Goal: Task Accomplishment & Management: Manage account settings

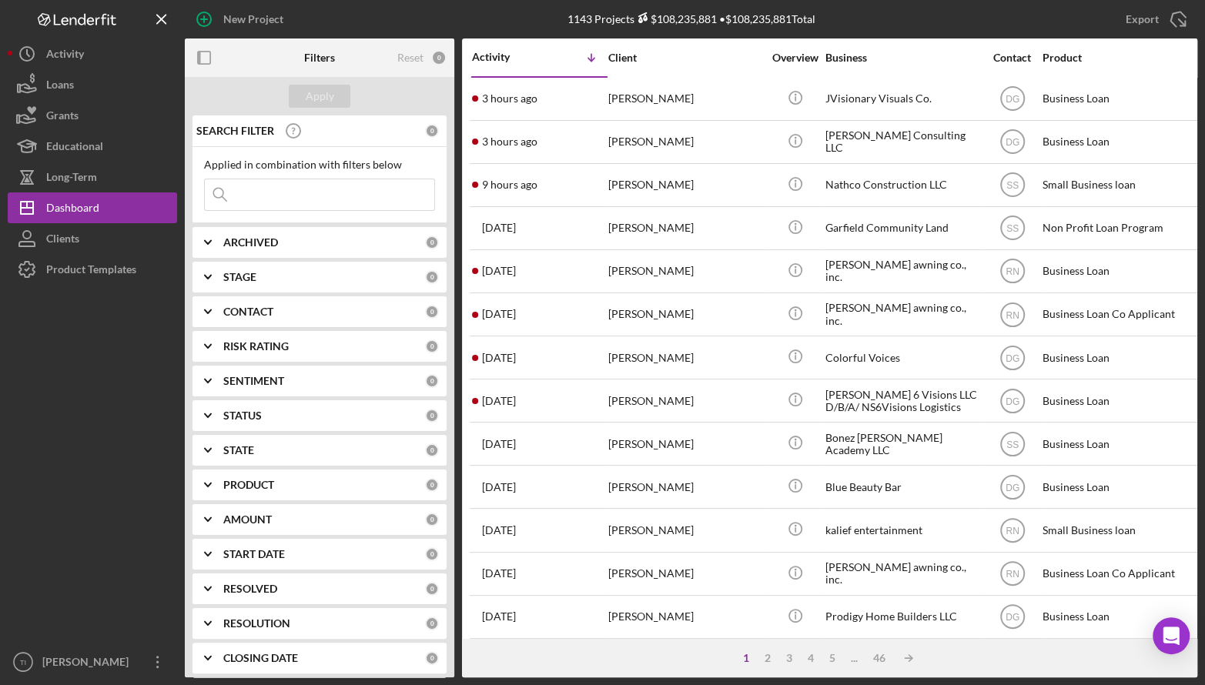
click at [284, 175] on div "Applied in combination with filters below Icon/Menu Close" at bounding box center [319, 185] width 231 height 52
click at [286, 198] on input at bounding box center [319, 194] width 229 height 31
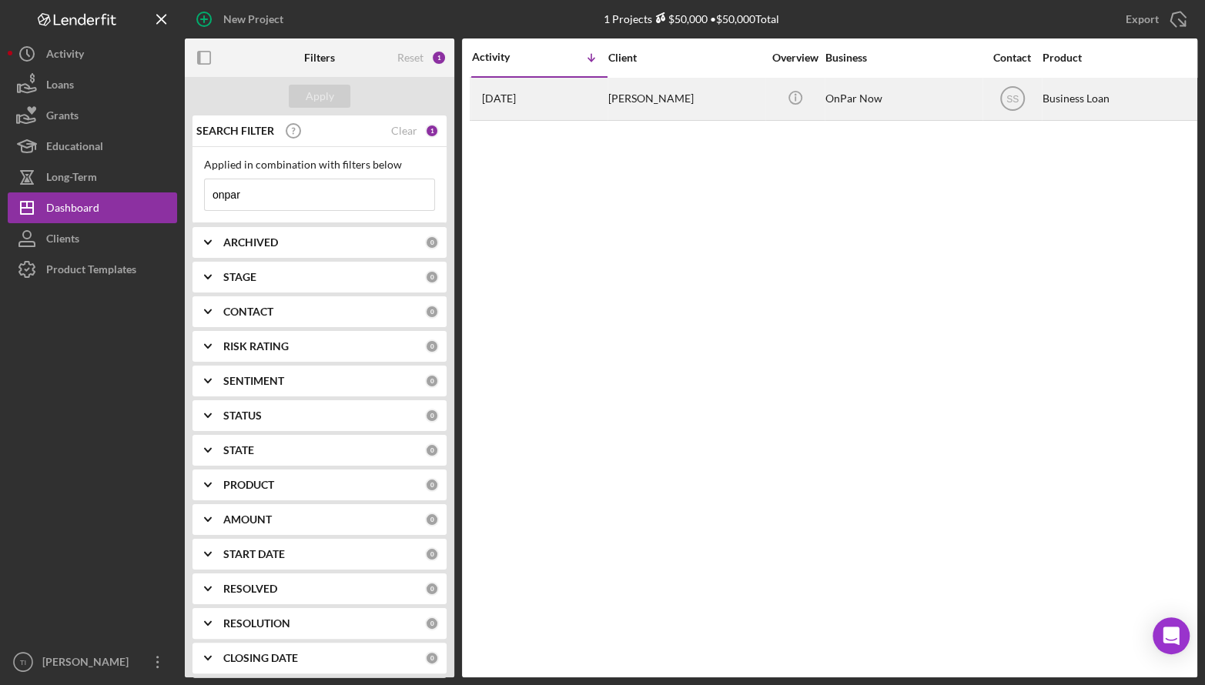
type input "onpar"
click at [655, 99] on div "[PERSON_NAME]" at bounding box center [685, 99] width 154 height 41
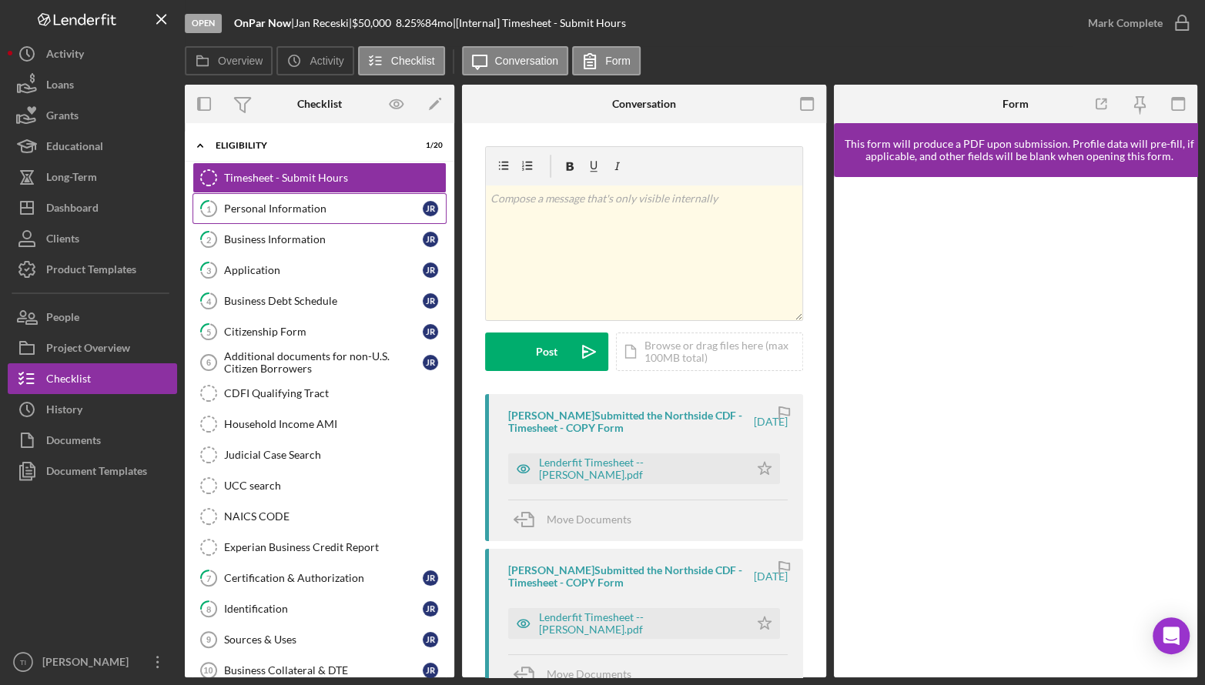
click at [305, 206] on div "Personal Information" at bounding box center [323, 209] width 199 height 12
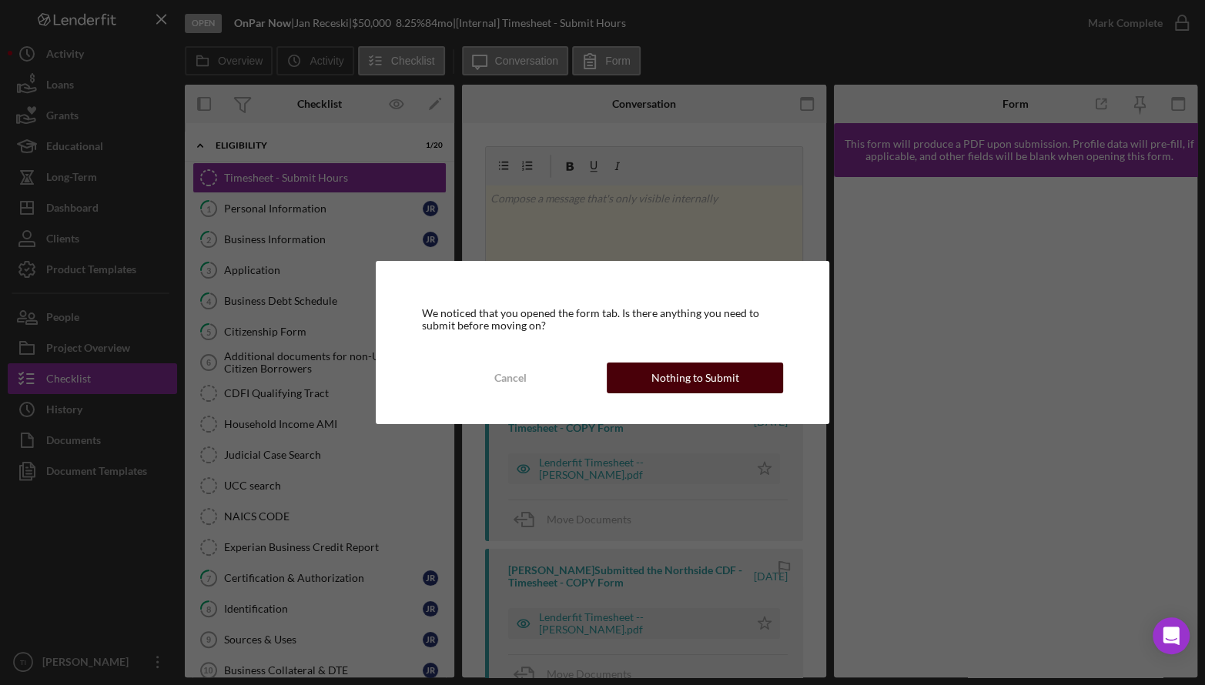
click at [734, 377] on div "Nothing to Submit" at bounding box center [695, 378] width 88 height 31
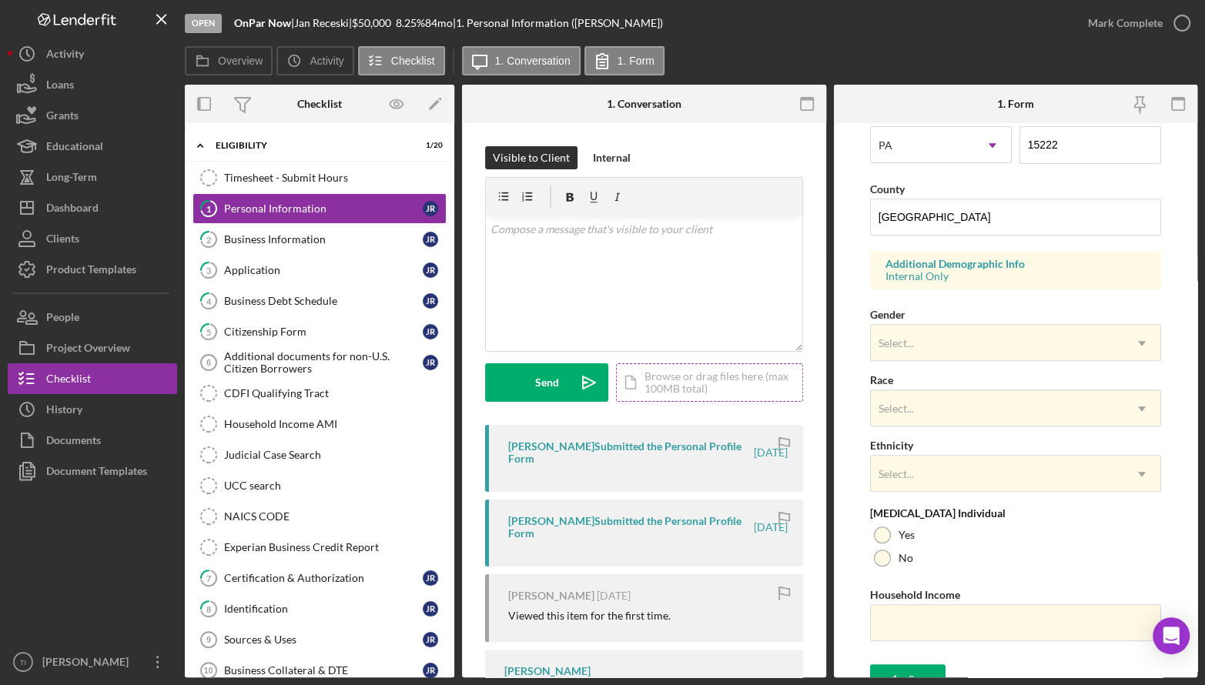
scroll to position [462, 0]
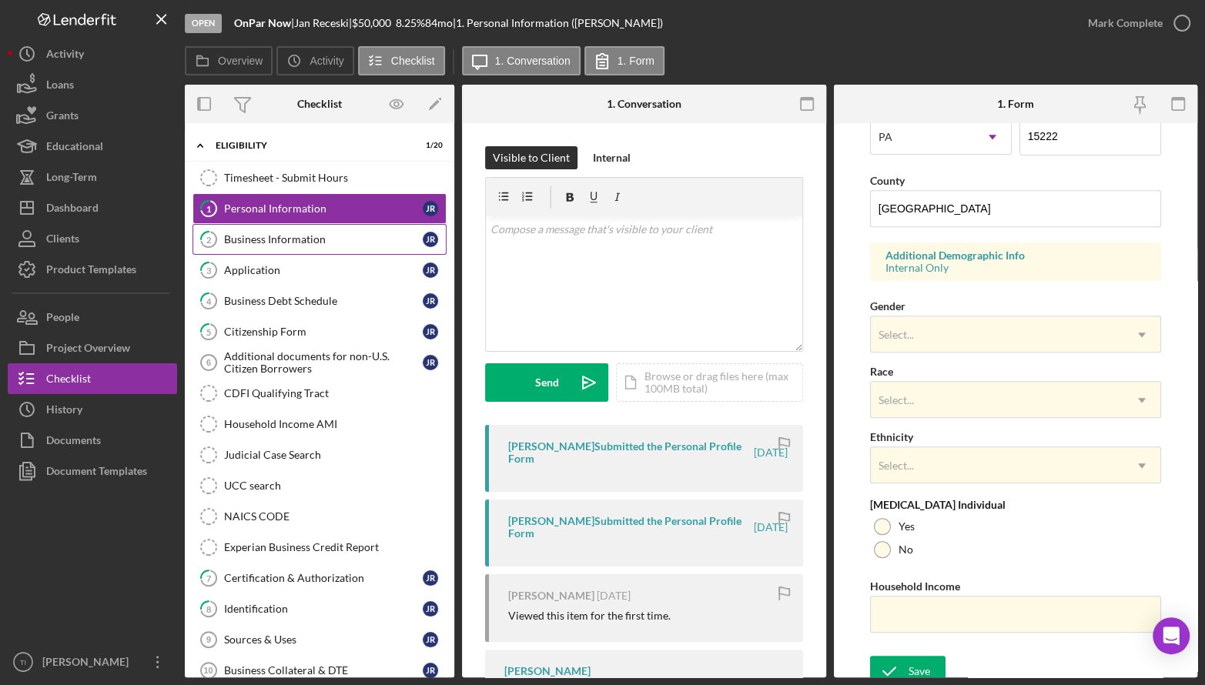
click at [286, 246] on link "2 Business Information J R" at bounding box center [319, 239] width 254 height 31
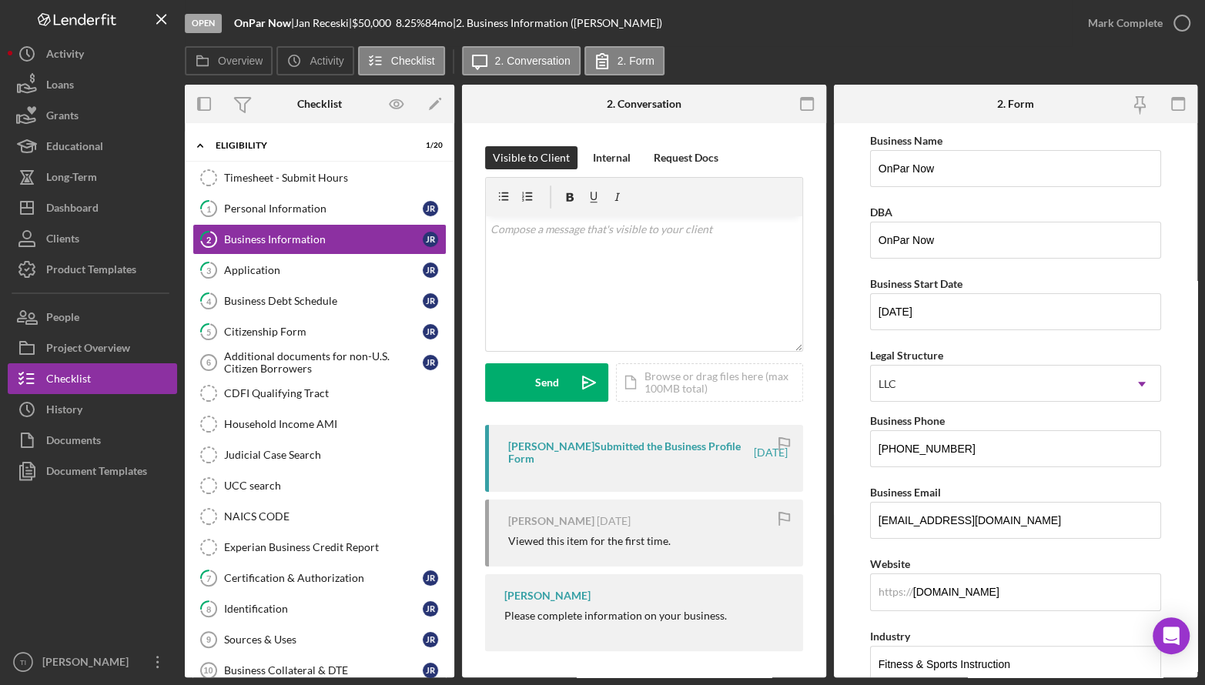
click at [946, 99] on div at bounding box center [895, 104] width 122 height 38
click at [297, 211] on div "Personal Information" at bounding box center [323, 209] width 199 height 12
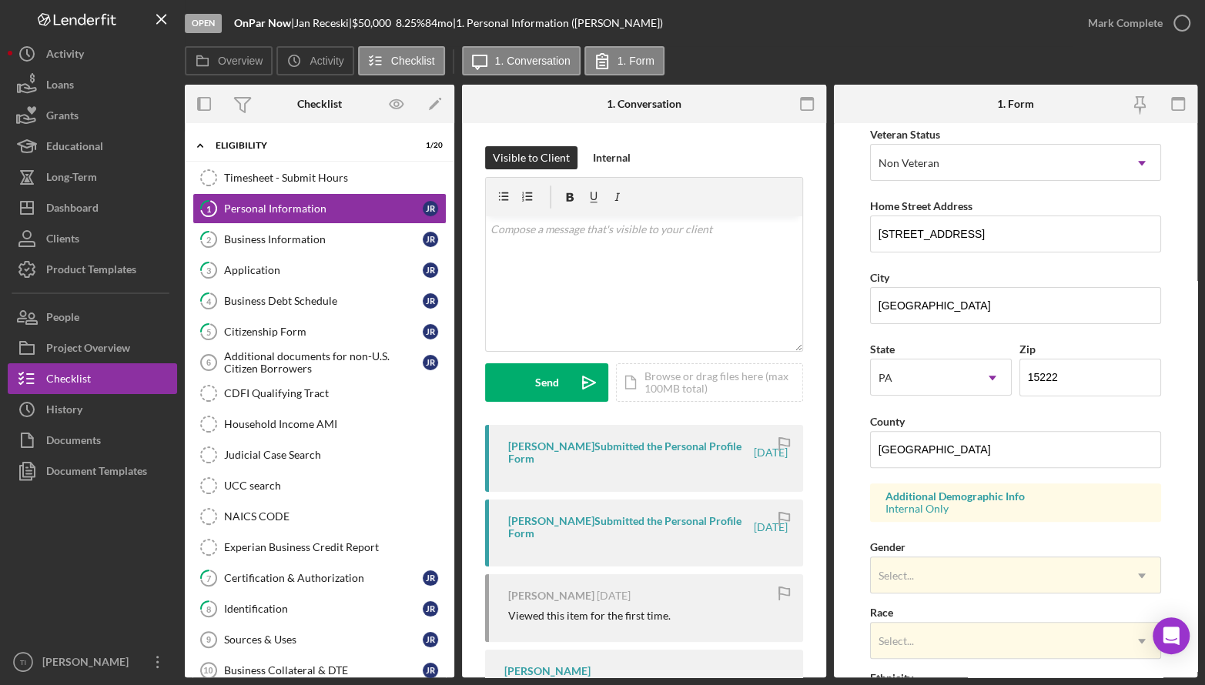
scroll to position [231, 0]
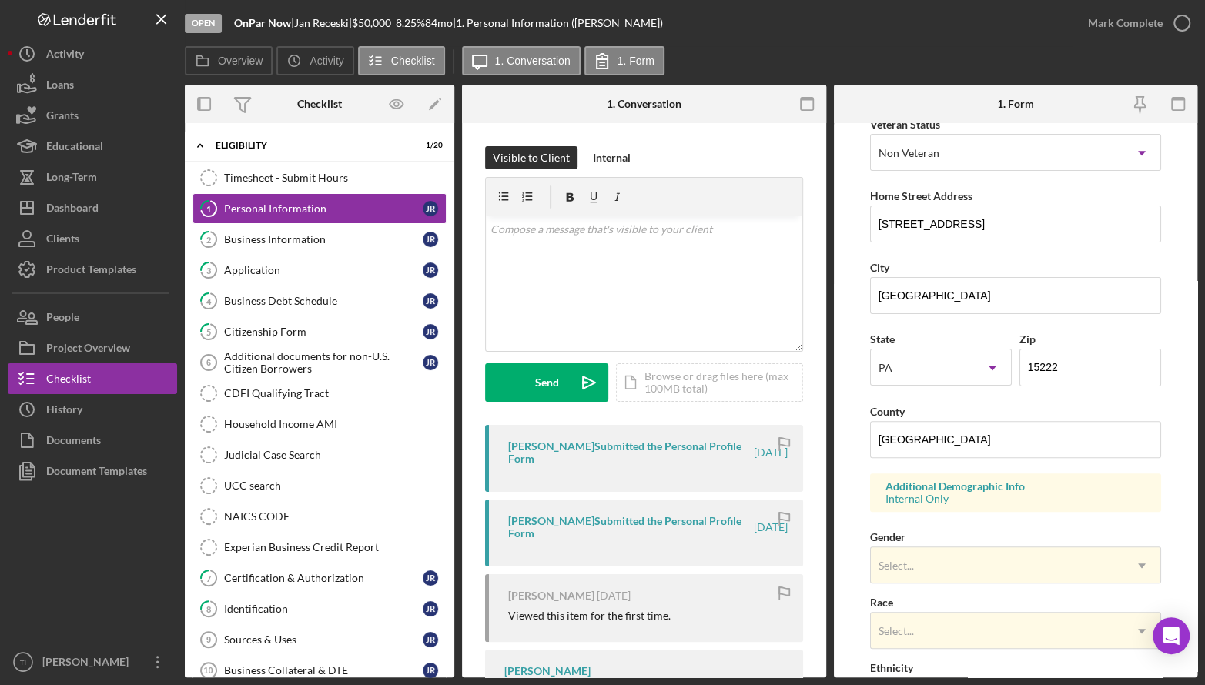
click at [907, 58] on div "Overview Icon/History Activity Checklist Icon/Message 1. Conversation 1. Form" at bounding box center [691, 61] width 1013 height 31
drag, startPoint x: 252, startPoint y: 245, endPoint x: 182, endPoint y: 292, distance: 83.7
click at [253, 244] on div "Business Information" at bounding box center [323, 239] width 199 height 12
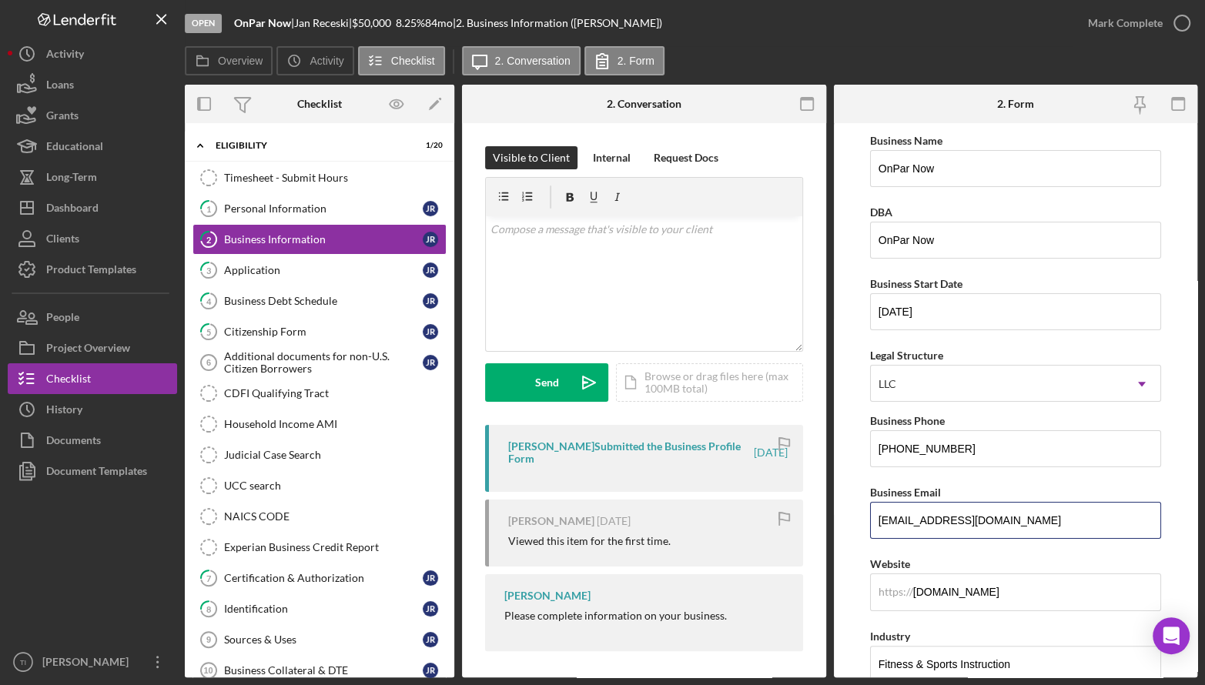
drag, startPoint x: 1020, startPoint y: 519, endPoint x: 835, endPoint y: 525, distance: 185.7
click at [819, 523] on div "Overview Internal Workflow Stage Open Icon/Dropdown Arrow Archive (can unarchiv…" at bounding box center [691, 381] width 1013 height 593
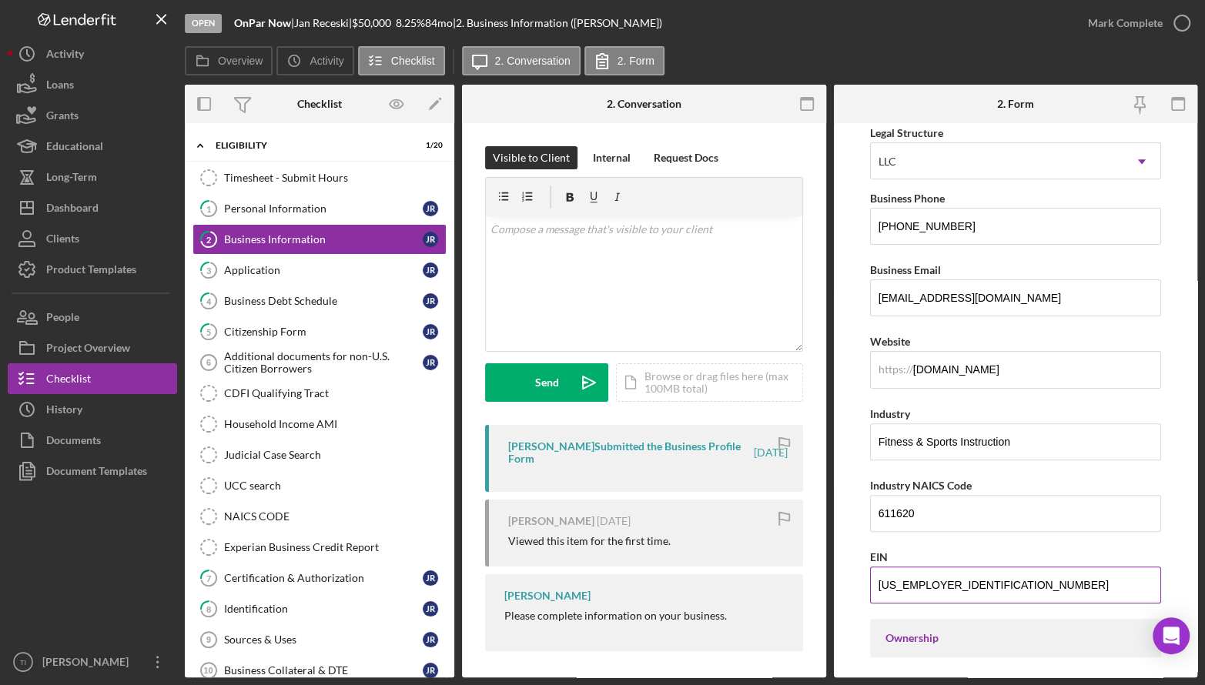
scroll to position [308, 0]
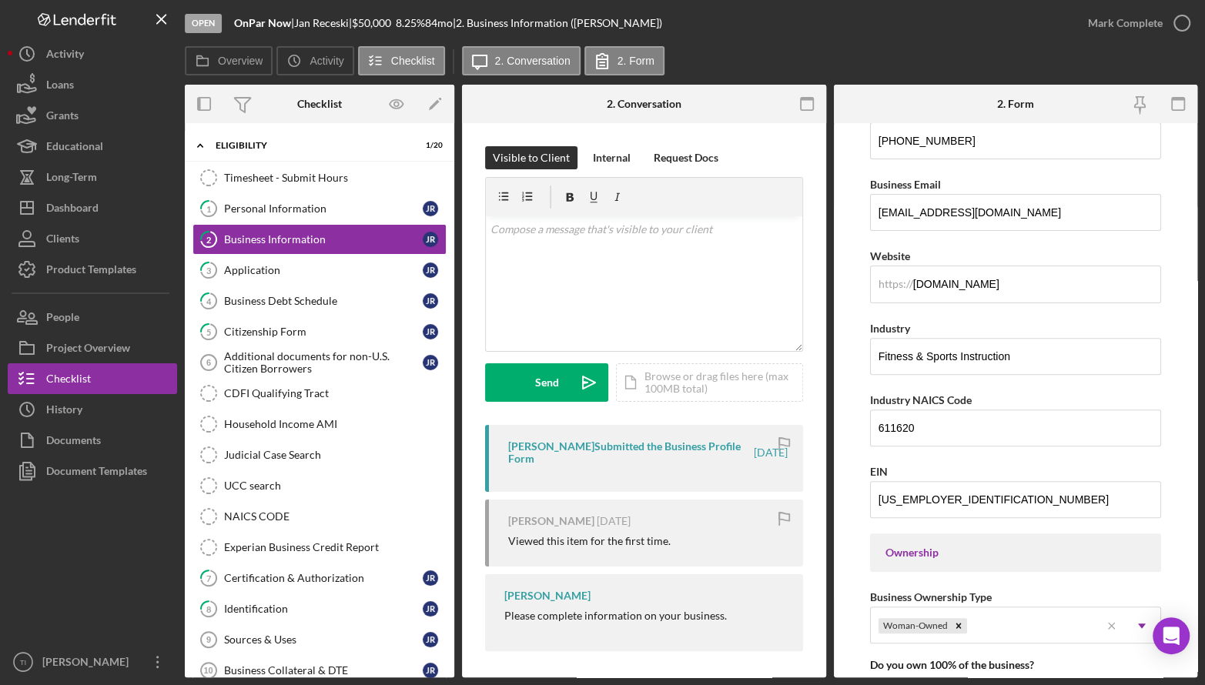
click at [1176, 450] on form "Business Name OnPar Now DBA OnPar Now Business Start Date [DATE] Legal Structur…" at bounding box center [1016, 400] width 364 height 554
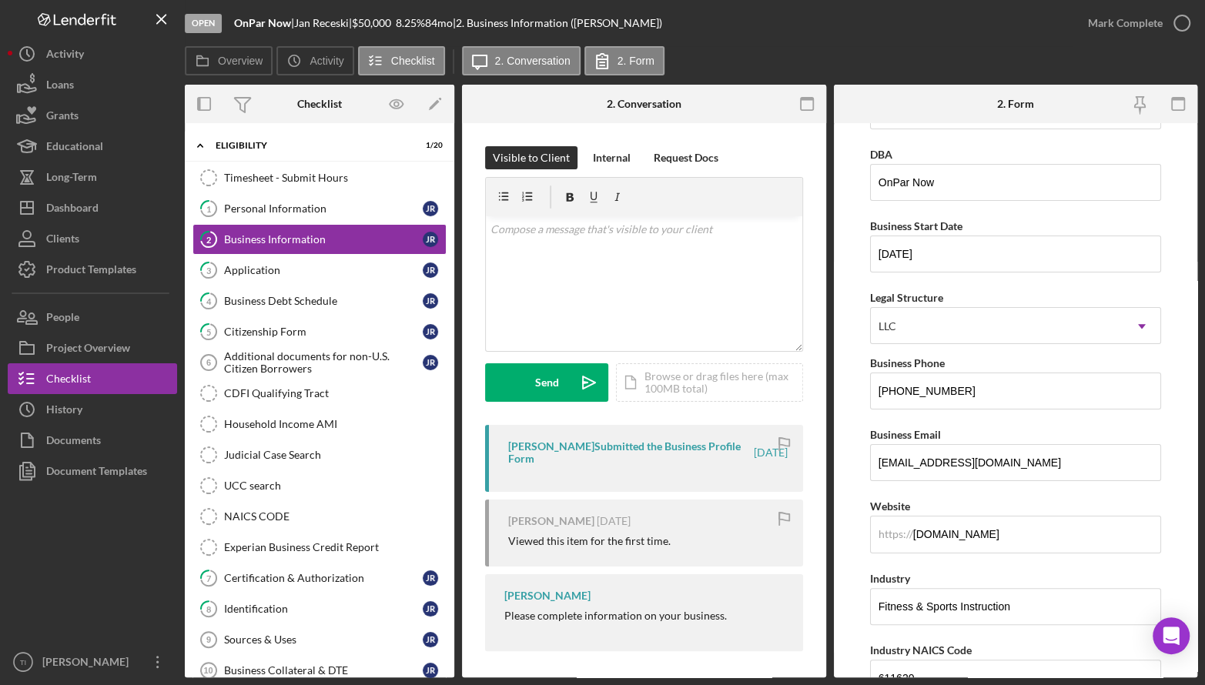
scroll to position [0, 0]
